Goal: Information Seeking & Learning: Learn about a topic

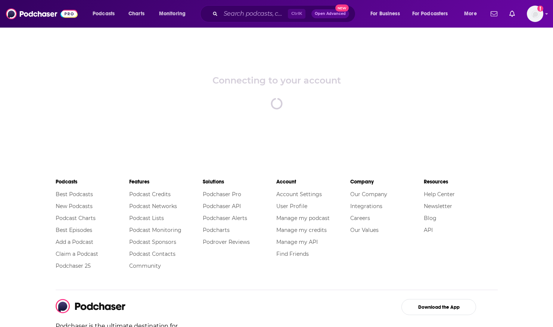
click at [213, 16] on icon "Search podcasts, credits, & more..." at bounding box center [215, 14] width 4 height 4
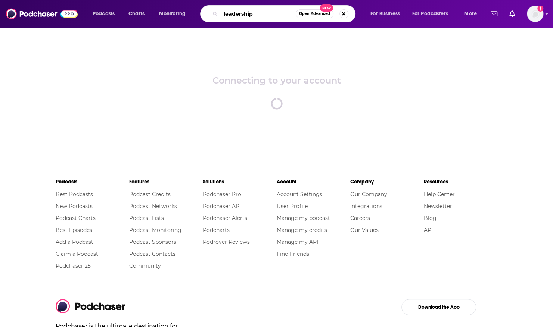
type input "leadership"
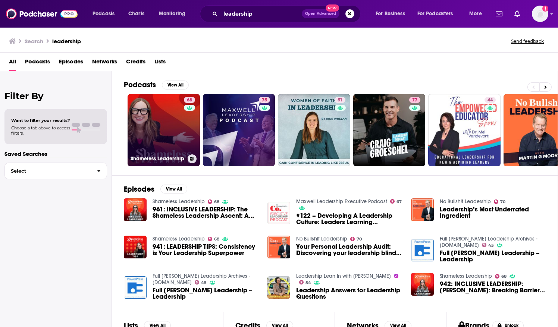
click at [183, 137] on link "68 Shameless Leadership" at bounding box center [164, 130] width 72 height 72
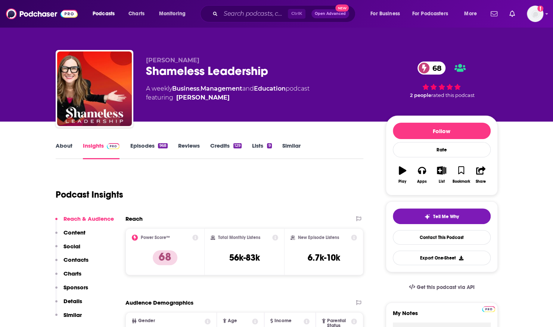
click at [69, 154] on link "About" at bounding box center [64, 150] width 17 height 17
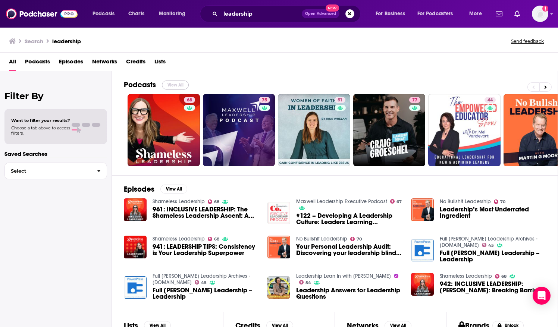
click at [169, 81] on button "View All" at bounding box center [175, 85] width 27 height 9
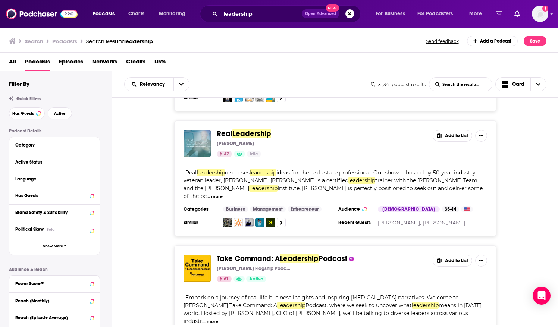
scroll to position [2859, 0]
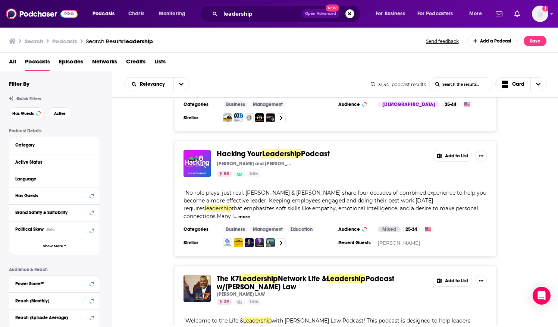
scroll to position [3718, 0]
